Goal: Task Accomplishment & Management: Complete application form

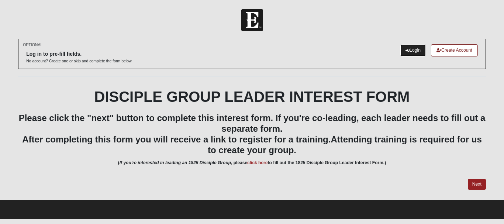
click at [403, 47] on link "Login" at bounding box center [412, 50] width 25 height 12
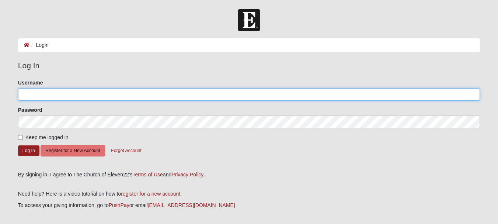
click at [60, 93] on input "Username" at bounding box center [249, 94] width 462 height 13
